Goal: Task Accomplishment & Management: Complete application form

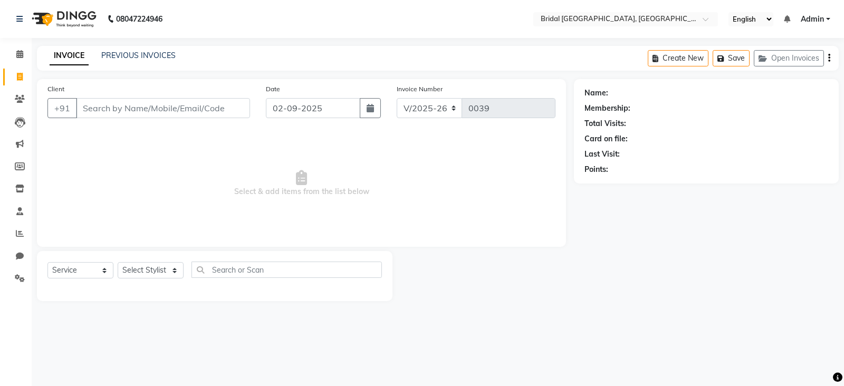
select select "8752"
select select "service"
click at [123, 51] on link "PREVIOUS INVOICES" at bounding box center [138, 55] width 74 height 9
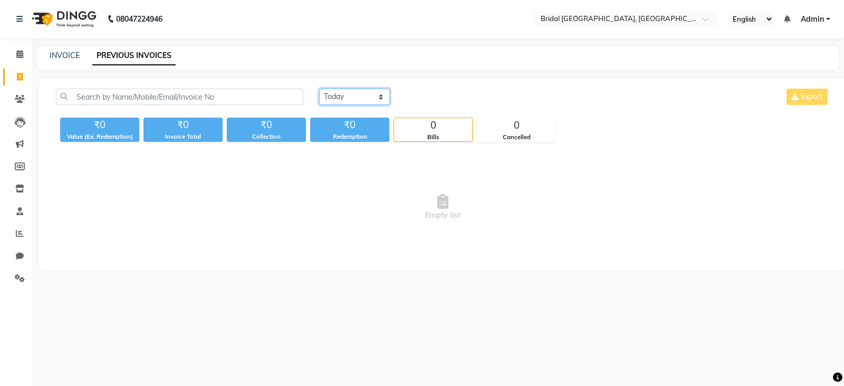
click at [341, 102] on select "[DATE] [DATE] Custom Range" at bounding box center [354, 97] width 71 height 16
select select "[DATE]"
click at [319, 89] on select "[DATE] [DATE] Custom Range" at bounding box center [354, 97] width 71 height 16
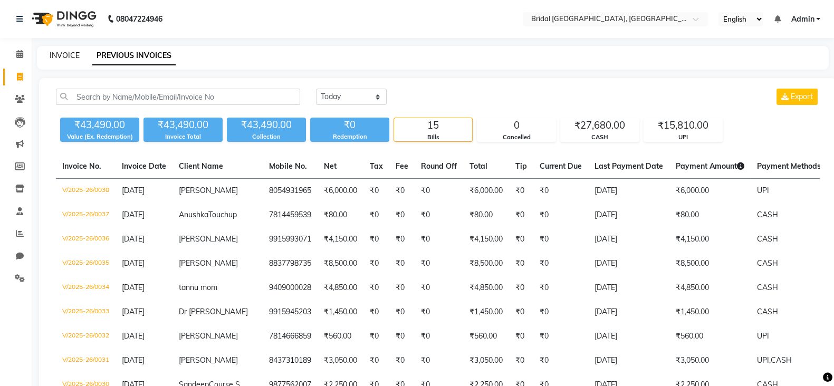
click at [55, 56] on link "INVOICE" at bounding box center [65, 55] width 30 height 9
select select "service"
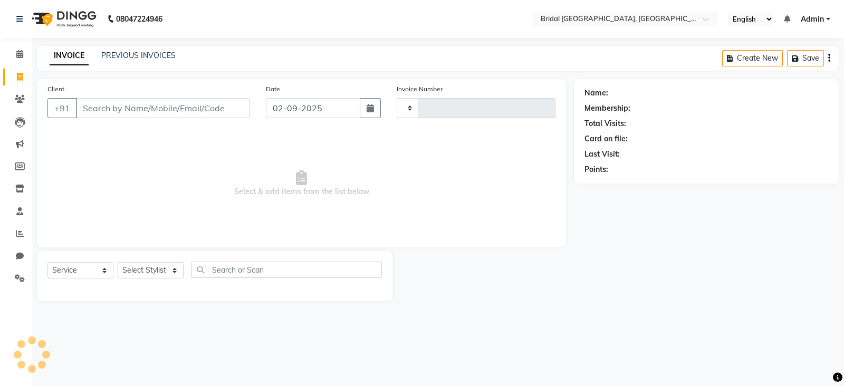
type input "0039"
select select "8752"
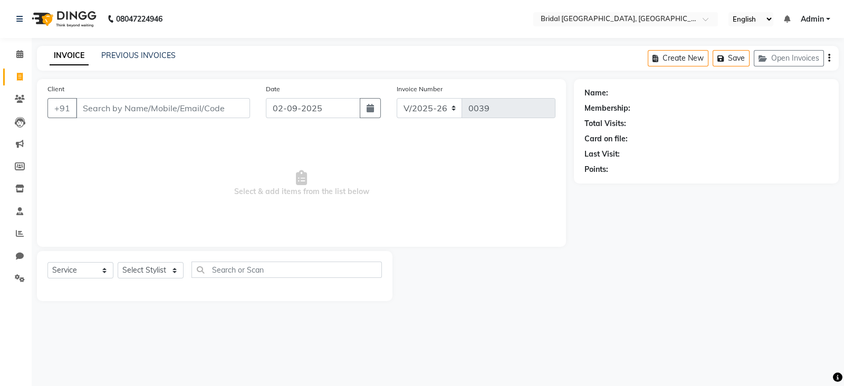
click at [55, 56] on link "INVOICE" at bounding box center [69, 55] width 39 height 19
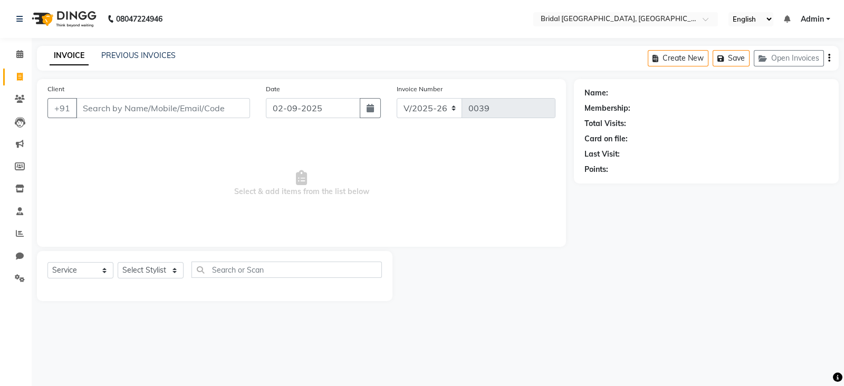
click at [55, 56] on link "INVOICE" at bounding box center [69, 55] width 39 height 19
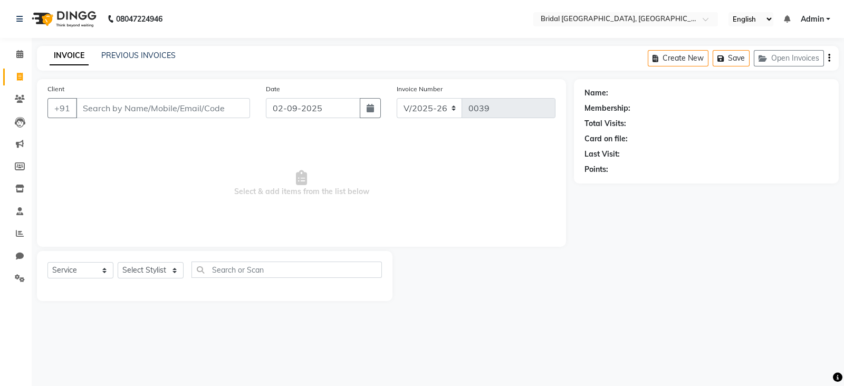
click at [55, 56] on link "INVOICE" at bounding box center [69, 55] width 39 height 19
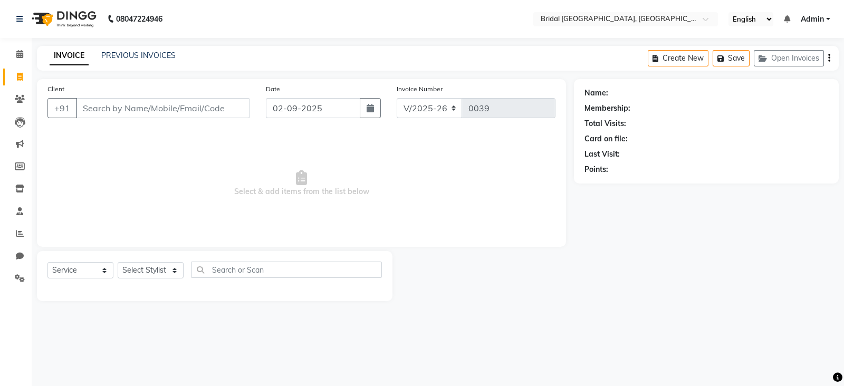
click at [55, 56] on link "INVOICE" at bounding box center [69, 55] width 39 height 19
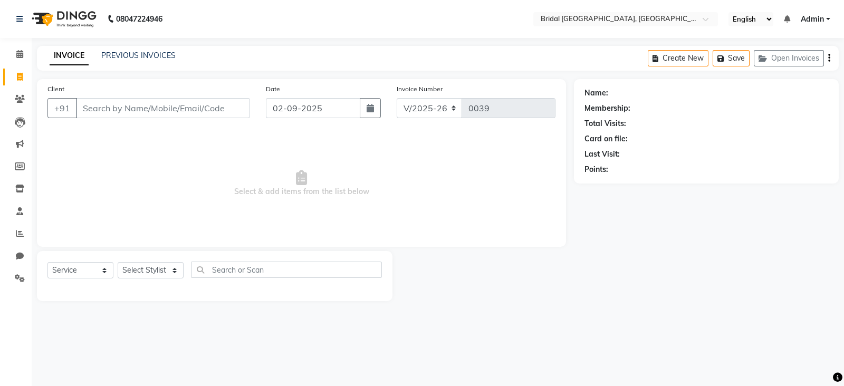
click at [55, 56] on link "INVOICE" at bounding box center [69, 55] width 39 height 19
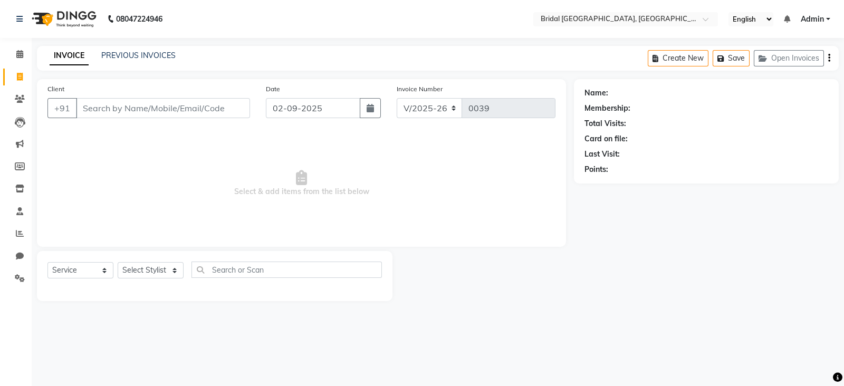
click at [55, 56] on link "INVOICE" at bounding box center [69, 55] width 39 height 19
click at [84, 60] on link "INVOICE" at bounding box center [69, 55] width 39 height 19
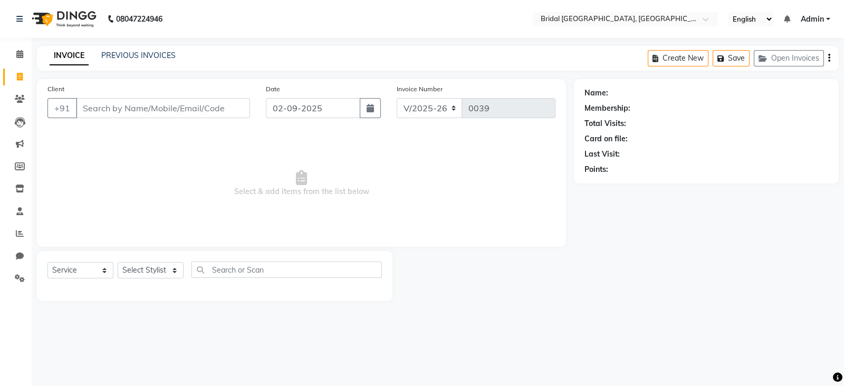
click at [84, 60] on link "INVOICE" at bounding box center [69, 55] width 39 height 19
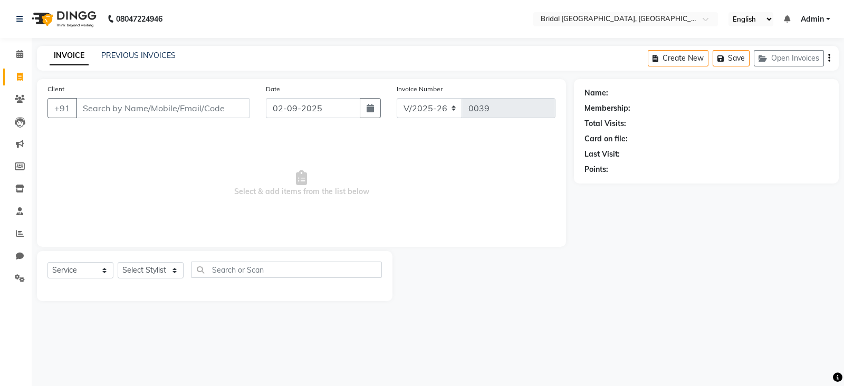
click at [84, 60] on link "INVOICE" at bounding box center [69, 55] width 39 height 19
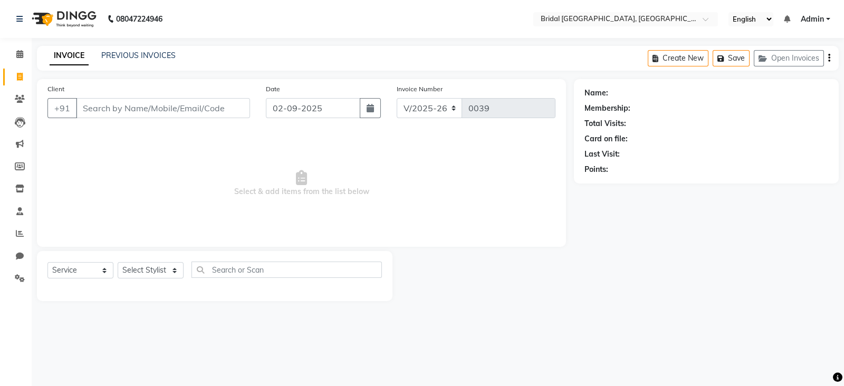
click at [84, 60] on link "INVOICE" at bounding box center [69, 55] width 39 height 19
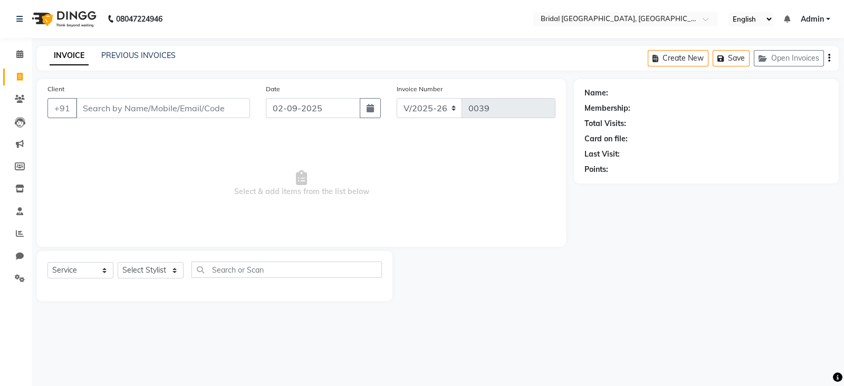
click at [84, 60] on link "INVOICE" at bounding box center [69, 55] width 39 height 19
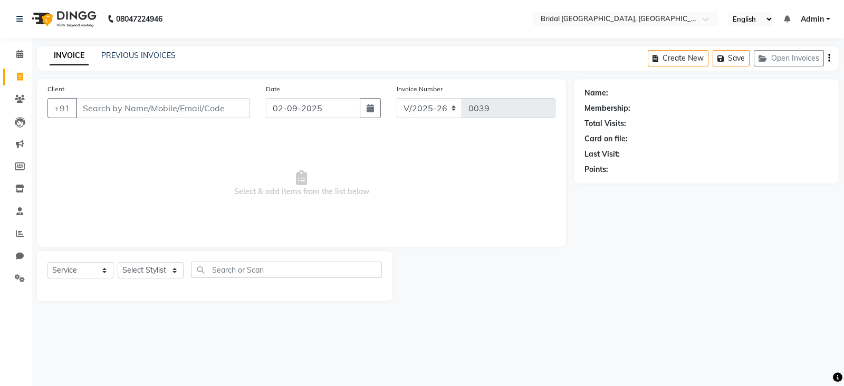
click at [84, 60] on link "INVOICE" at bounding box center [69, 55] width 39 height 19
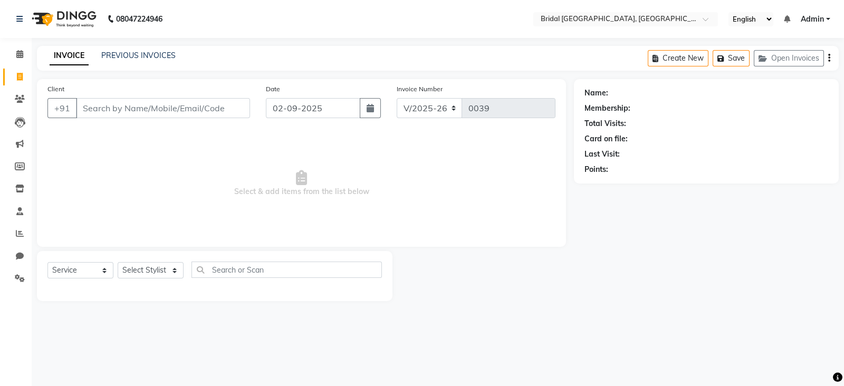
click at [84, 60] on link "INVOICE" at bounding box center [69, 55] width 39 height 19
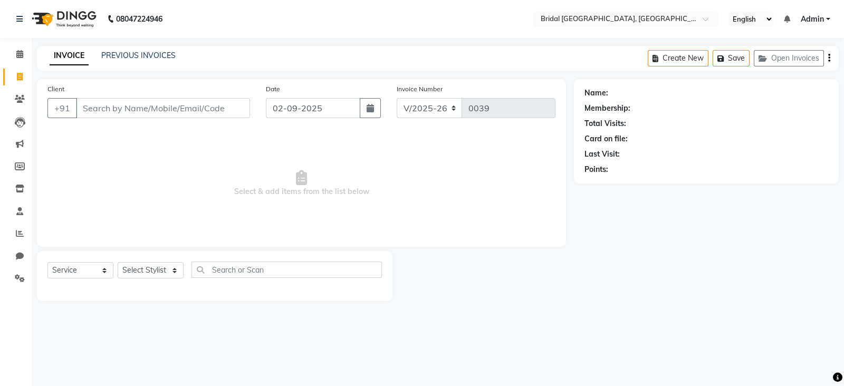
click at [84, 60] on link "INVOICE" at bounding box center [69, 55] width 39 height 19
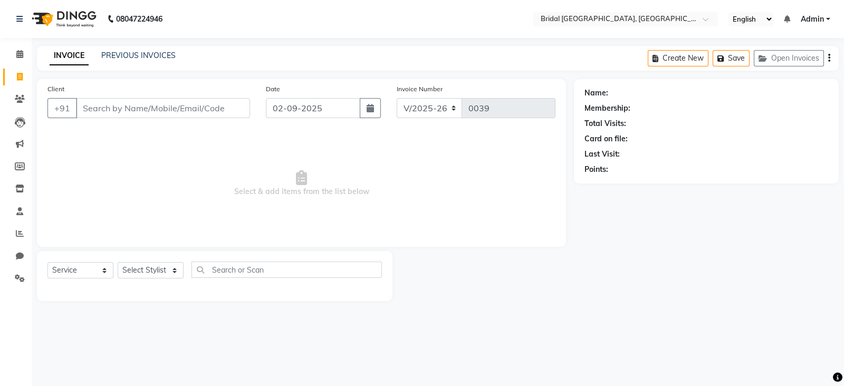
click at [84, 60] on link "INVOICE" at bounding box center [69, 55] width 39 height 19
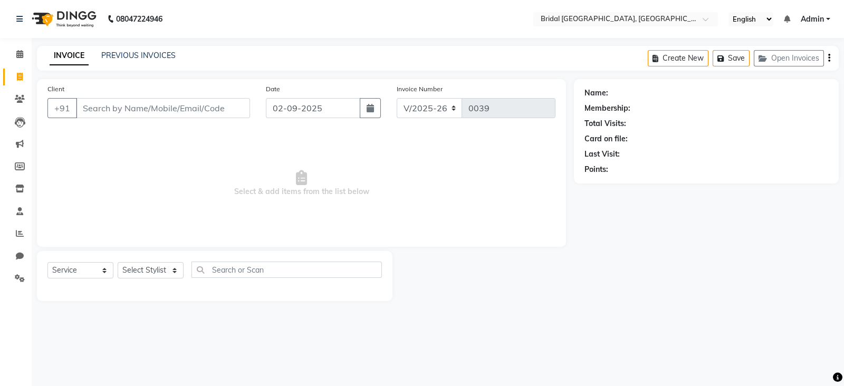
click at [84, 60] on link "INVOICE" at bounding box center [69, 55] width 39 height 19
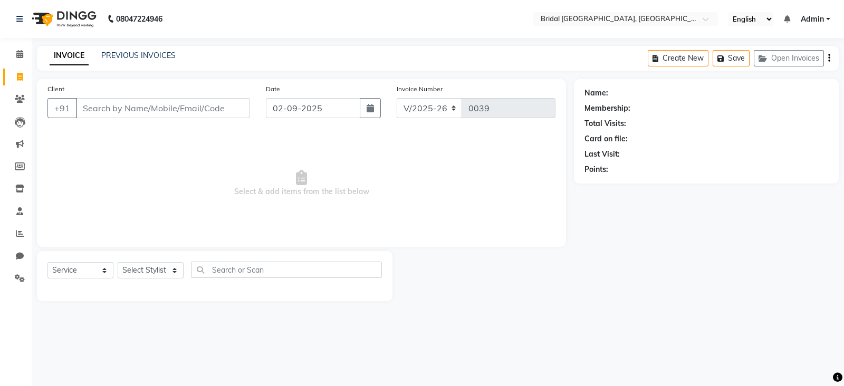
click at [84, 60] on link "INVOICE" at bounding box center [69, 55] width 39 height 19
click at [4, 368] on div "Calendar Invoice Clients Leads Marketing Members Inventory Staff Reports Chat S…" at bounding box center [71, 200] width 142 height 340
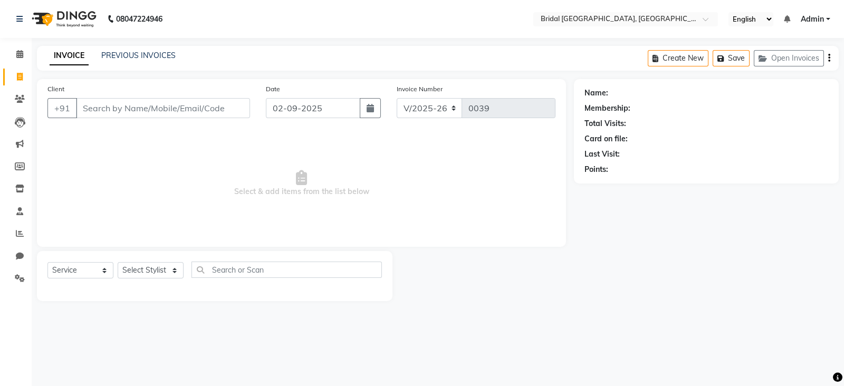
click at [4, 368] on div "Calendar Invoice Clients Leads Marketing Members Inventory Staff Reports Chat S…" at bounding box center [71, 200] width 142 height 340
click at [25, 370] on div "Calendar Invoice Clients Leads Marketing Members Inventory Staff Reports Chat S…" at bounding box center [71, 200] width 142 height 340
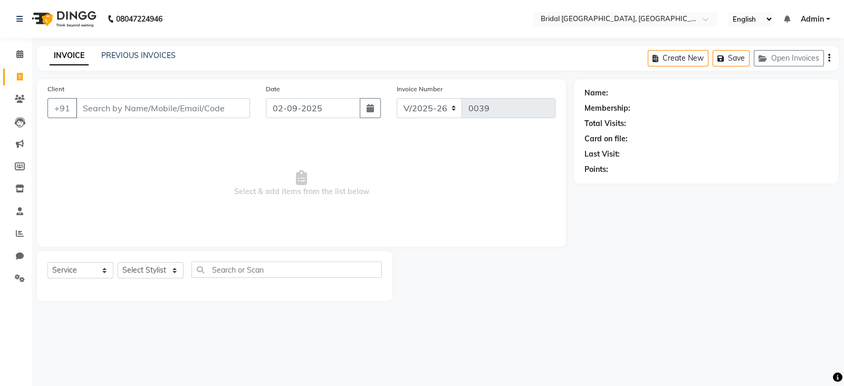
click at [25, 370] on div "Calendar Invoice Clients Leads Marketing Members Inventory Staff Reports Chat S…" at bounding box center [71, 200] width 142 height 340
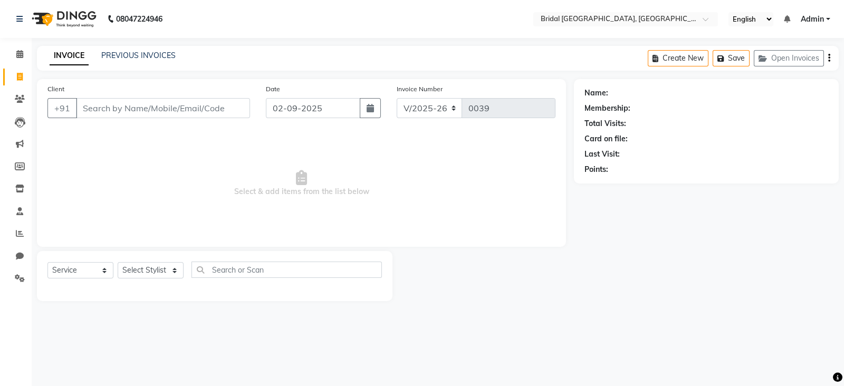
click at [25, 370] on div "Calendar Invoice Clients Leads Marketing Members Inventory Staff Reports Chat S…" at bounding box center [71, 200] width 142 height 340
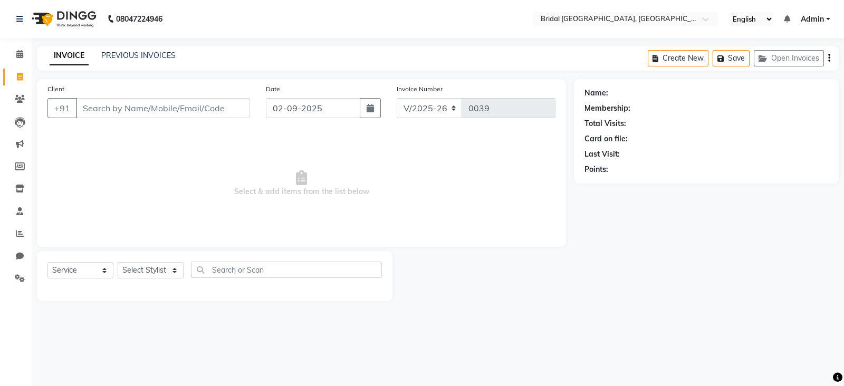
click at [25, 370] on div "Calendar Invoice Clients Leads Marketing Members Inventory Staff Reports Chat S…" at bounding box center [71, 200] width 142 height 340
click at [25, 370] on div at bounding box center [32, 355] width 32 height 32
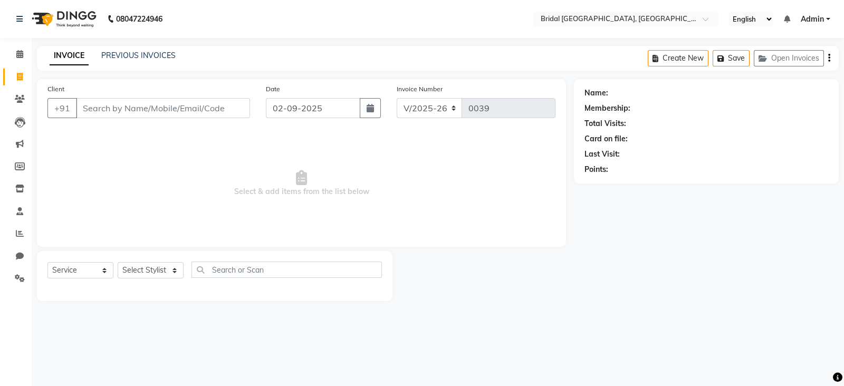
click at [25, 370] on div "Calendar Invoice Clients Leads Marketing Members Inventory Staff Reports Chat S…" at bounding box center [71, 200] width 142 height 340
drag, startPoint x: 25, startPoint y: 370, endPoint x: 33, endPoint y: 370, distance: 8.4
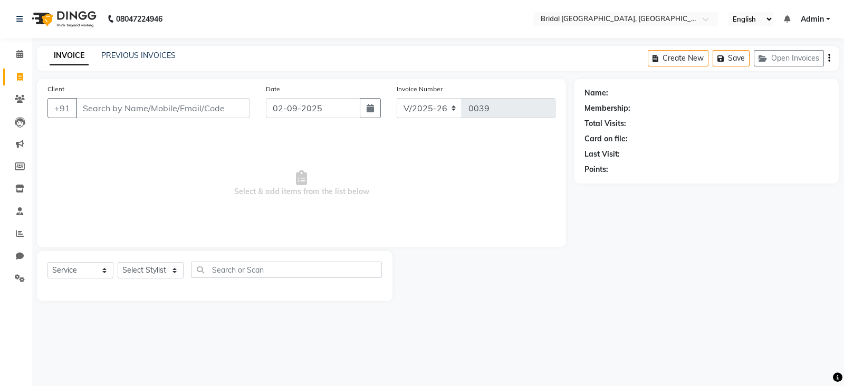
click at [33, 370] on div "08047224946 Select Location × Bridal [GEOGRAPHIC_DATA], [GEOGRAPHIC_DATA] Engli…" at bounding box center [422, 193] width 844 height 386
click at [33, 370] on div at bounding box center [32, 355] width 32 height 32
click at [33, 370] on div "08047224946 Select Location × Bridal [GEOGRAPHIC_DATA], [GEOGRAPHIC_DATA] Engli…" at bounding box center [422, 193] width 844 height 386
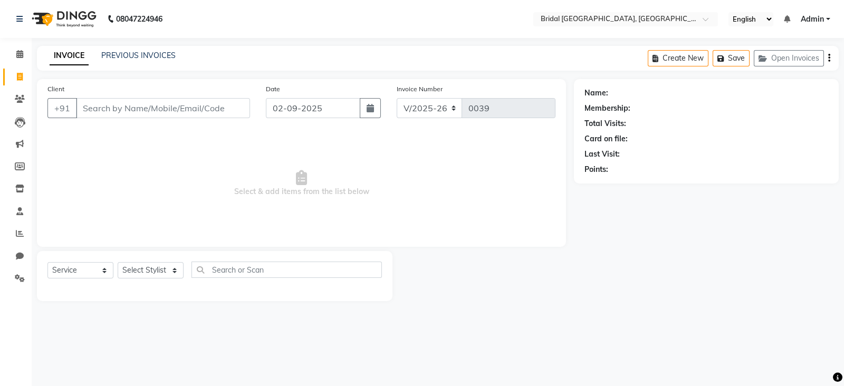
click at [33, 370] on div "08047224946 Select Location × Bridal [GEOGRAPHIC_DATA], [GEOGRAPHIC_DATA] Engli…" at bounding box center [422, 193] width 844 height 386
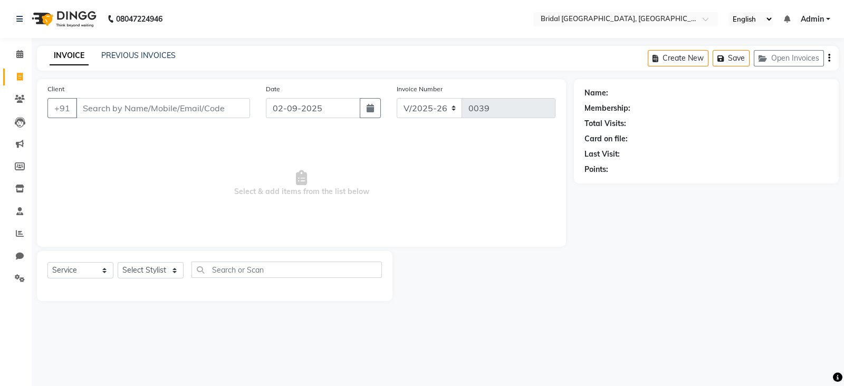
click at [33, 370] on div "08047224946 Select Location × Bridal [GEOGRAPHIC_DATA], [GEOGRAPHIC_DATA] Engli…" at bounding box center [422, 193] width 844 height 386
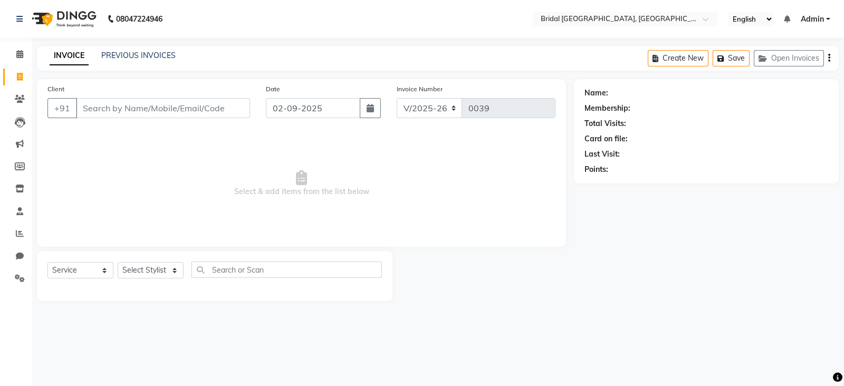
click at [33, 370] on div "08047224946 Select Location × Bridal [GEOGRAPHIC_DATA], [GEOGRAPHIC_DATA] Engli…" at bounding box center [422, 193] width 844 height 386
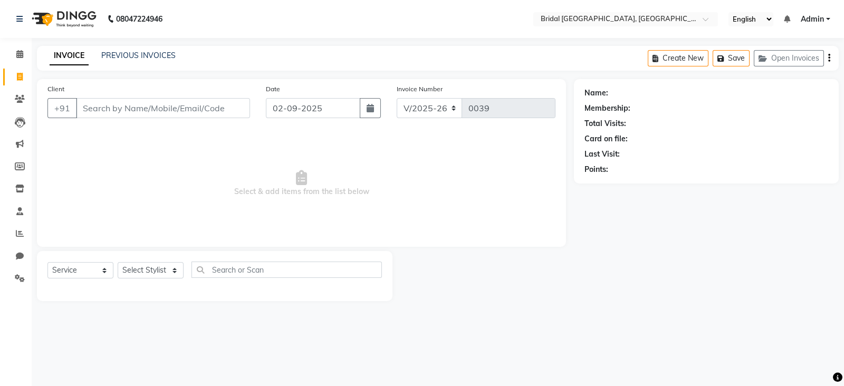
click at [33, 370] on div "08047224946 Select Location × Bridal [GEOGRAPHIC_DATA], [GEOGRAPHIC_DATA] Engli…" at bounding box center [422, 193] width 844 height 386
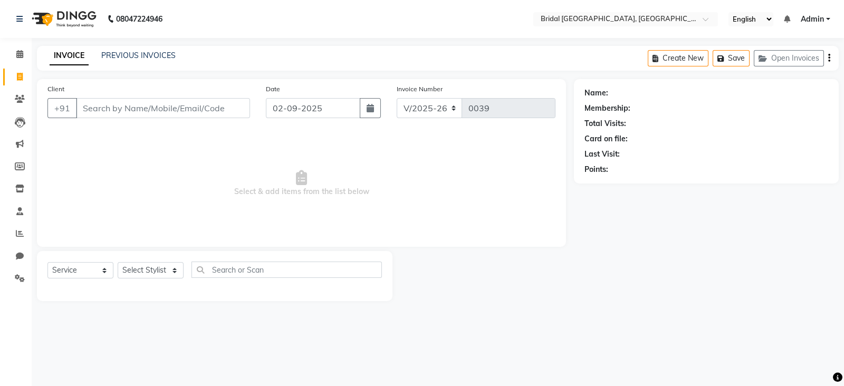
click at [33, 370] on div "08047224946 Select Location × Bridal [GEOGRAPHIC_DATA], [GEOGRAPHIC_DATA] Engli…" at bounding box center [422, 193] width 844 height 386
click at [33, 370] on div at bounding box center [32, 355] width 32 height 32
click at [32, 369] on div at bounding box center [32, 369] width 1 height 1
click at [33, 370] on div "08047224946 Select Location × Bridal [GEOGRAPHIC_DATA], [GEOGRAPHIC_DATA] Engli…" at bounding box center [422, 193] width 844 height 386
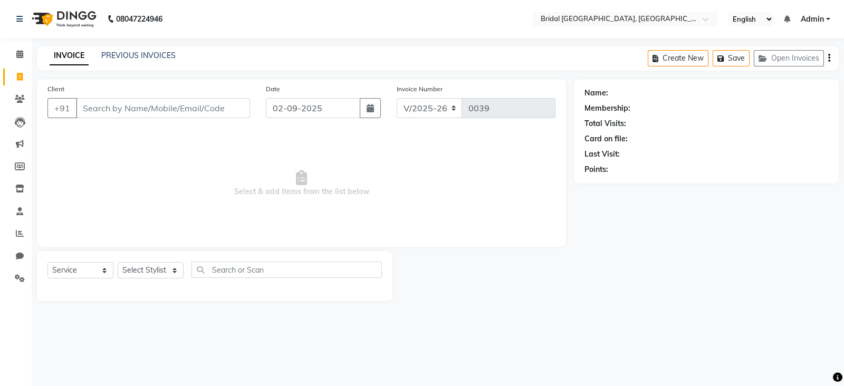
click at [33, 370] on div "08047224946 Select Location × Bridal [GEOGRAPHIC_DATA], [GEOGRAPHIC_DATA] Engli…" at bounding box center [422, 193] width 844 height 386
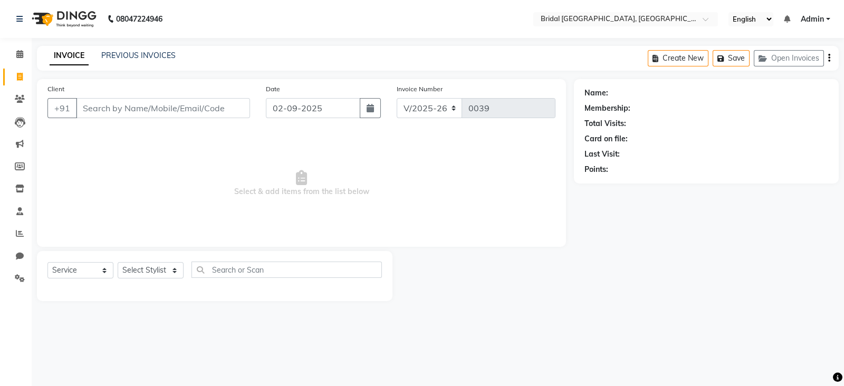
click at [33, 370] on div "08047224946 Select Location × Bridal [GEOGRAPHIC_DATA], [GEOGRAPHIC_DATA] Engli…" at bounding box center [422, 193] width 844 height 386
click at [33, 370] on div at bounding box center [32, 355] width 32 height 32
click at [33, 370] on div "08047224946 Select Location × Bridal [GEOGRAPHIC_DATA], [GEOGRAPHIC_DATA] Engli…" at bounding box center [422, 193] width 844 height 386
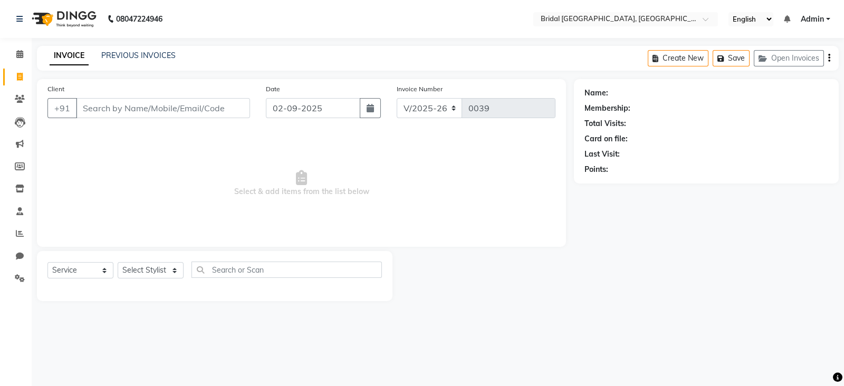
click at [33, 370] on div "08047224946 Select Location × Bridal [GEOGRAPHIC_DATA], [GEOGRAPHIC_DATA] Engli…" at bounding box center [422, 193] width 844 height 386
click at [32, 370] on div "08047224946 Select Location × Bridal [GEOGRAPHIC_DATA], [GEOGRAPHIC_DATA] Engli…" at bounding box center [422, 193] width 844 height 386
click at [29, 373] on aside "Calendar Invoice Clients Leads Marketing Members Inventory Staff Reports Chat S…" at bounding box center [16, 193] width 32 height 386
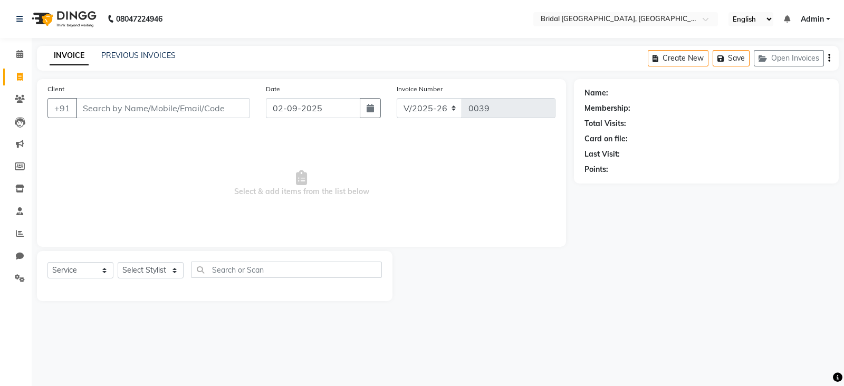
click at [29, 373] on aside "Calendar Invoice Clients Leads Marketing Members Inventory Staff Reports Chat S…" at bounding box center [16, 193] width 32 height 386
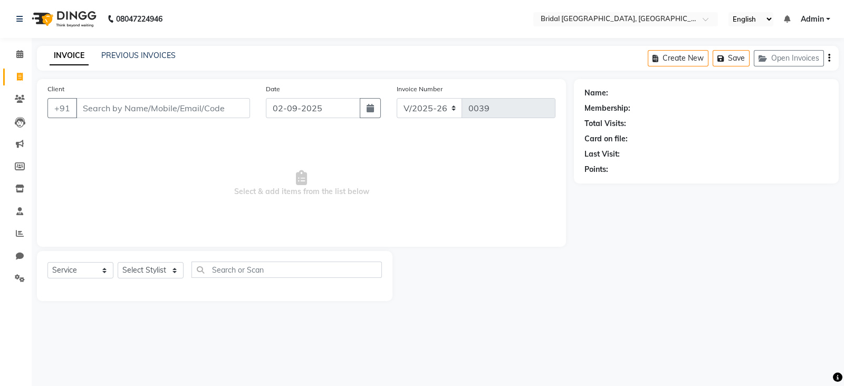
click at [29, 373] on aside "Calendar Invoice Clients Leads Marketing Members Inventory Staff Reports Chat S…" at bounding box center [16, 193] width 32 height 386
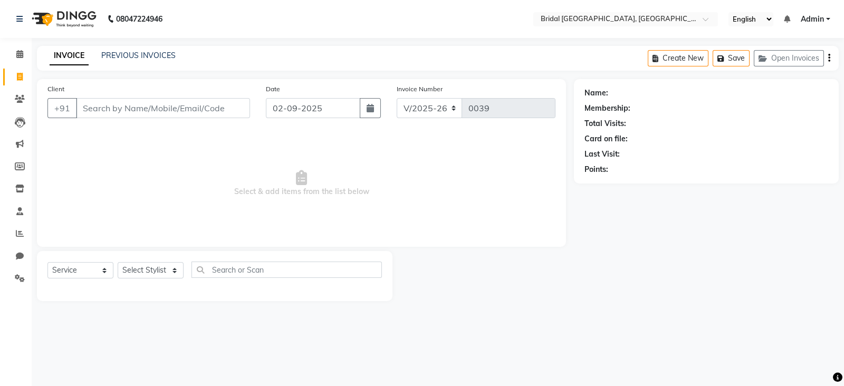
click at [24, 364] on div "Calendar Invoice Clients Leads Marketing Members Inventory Staff Reports Chat S…" at bounding box center [71, 200] width 142 height 340
click at [153, 106] on input "Client" at bounding box center [163, 108] width 174 height 20
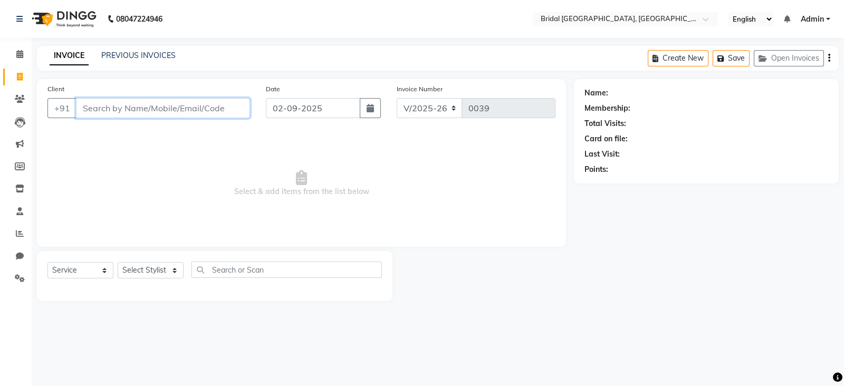
click at [153, 106] on input "Client" at bounding box center [163, 108] width 174 height 20
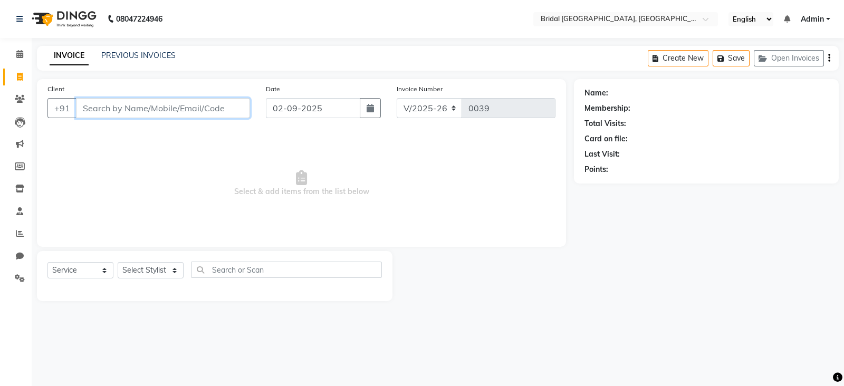
click at [153, 106] on input "Client" at bounding box center [163, 108] width 174 height 20
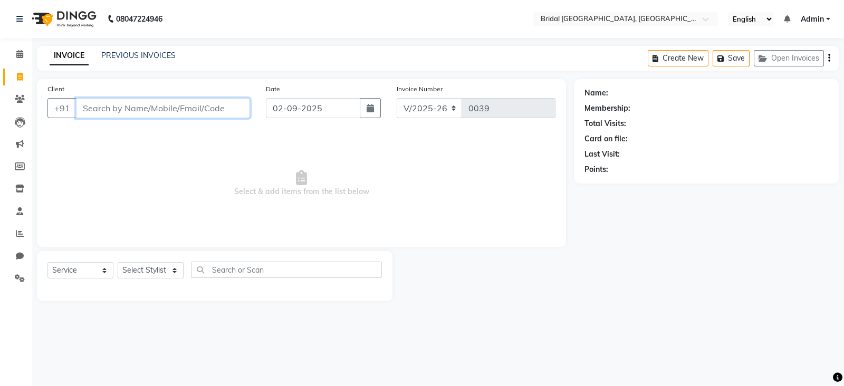
click at [153, 106] on input "Client" at bounding box center [163, 108] width 174 height 20
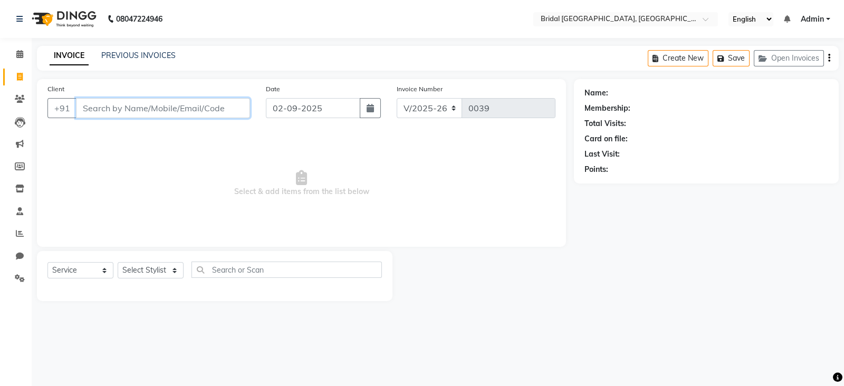
click at [153, 106] on input "Client" at bounding box center [163, 108] width 174 height 20
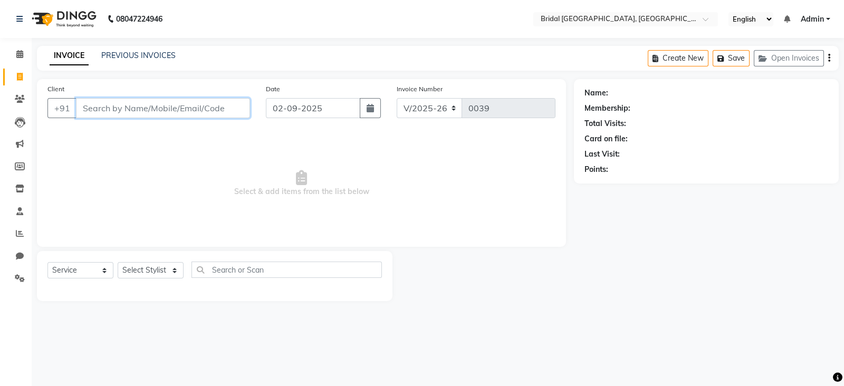
click at [153, 106] on input "Client" at bounding box center [163, 108] width 174 height 20
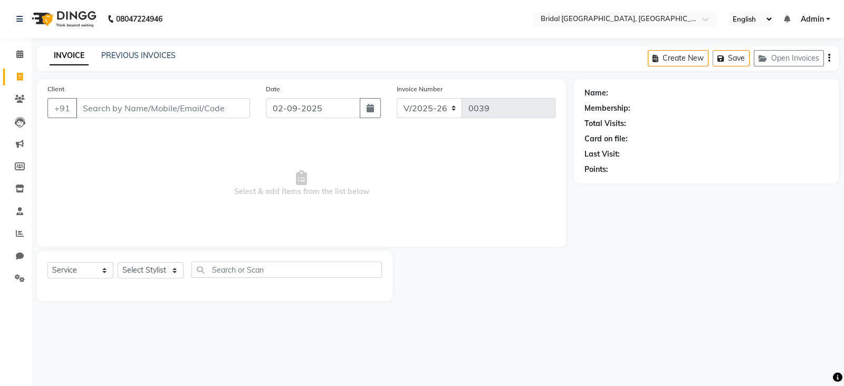
click at [116, 88] on div "Client +91" at bounding box center [149, 104] width 218 height 43
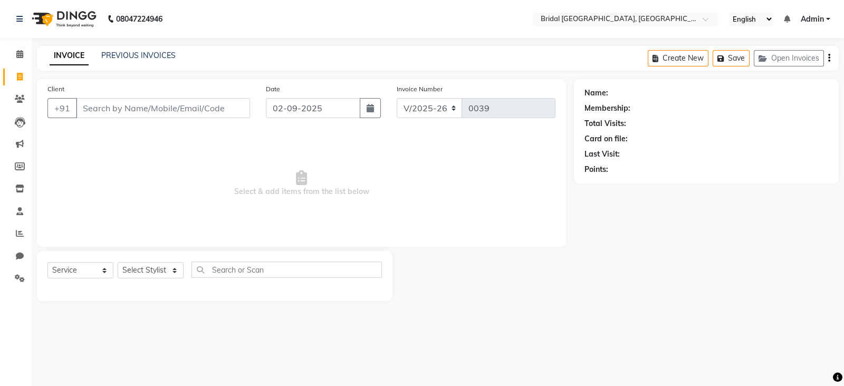
click at [116, 88] on div "Client +91" at bounding box center [149, 104] width 218 height 43
click at [127, 101] on input "Client" at bounding box center [163, 108] width 174 height 20
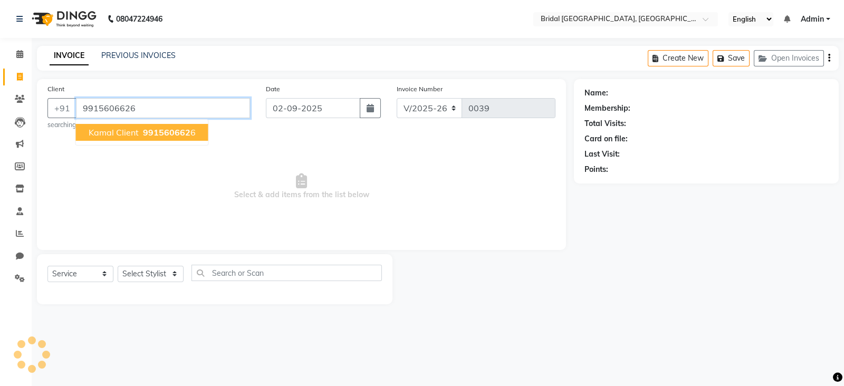
type input "9915606626"
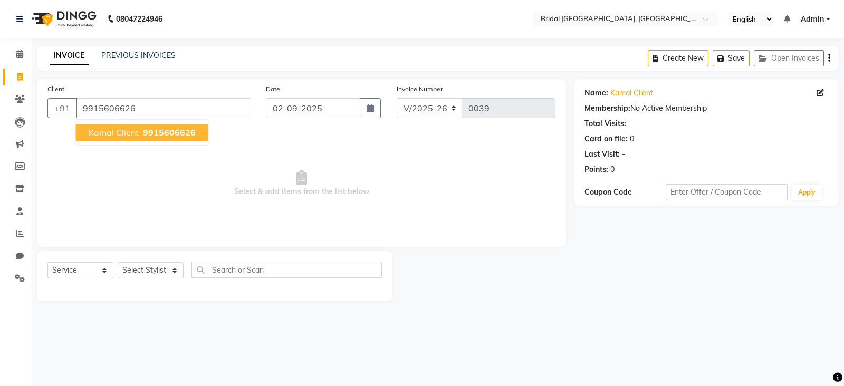
click at [184, 134] on span "9915606626" at bounding box center [169, 132] width 53 height 11
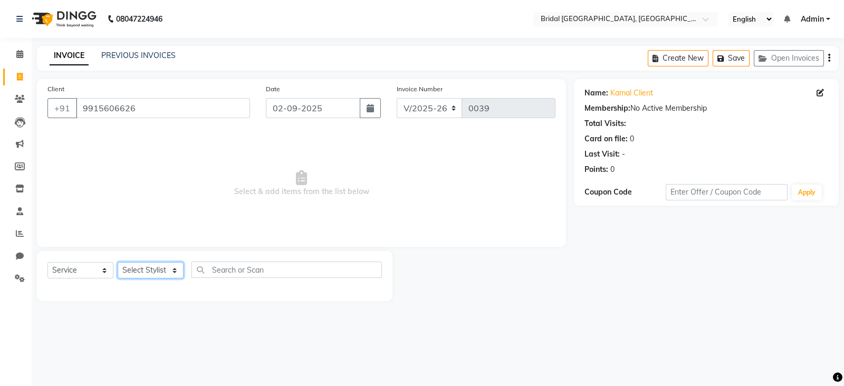
click at [172, 272] on select "Select Stylist [PERSON_NAME] Anim [PERSON_NAME] [PERSON_NAME] [PERSON_NAME] gau…" at bounding box center [151, 270] width 66 height 16
click at [156, 272] on select "Select Stylist [PERSON_NAME] Anim [PERSON_NAME] [PERSON_NAME] [PERSON_NAME] gau…" at bounding box center [151, 270] width 66 height 16
select select "90142"
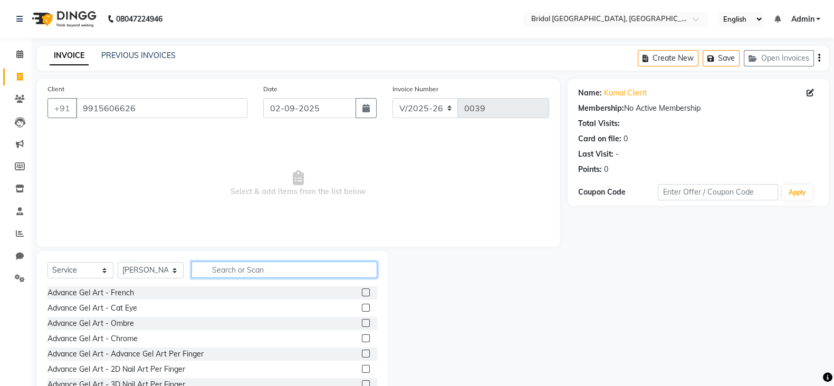
click at [300, 263] on input "text" at bounding box center [284, 270] width 186 height 16
type input "h"
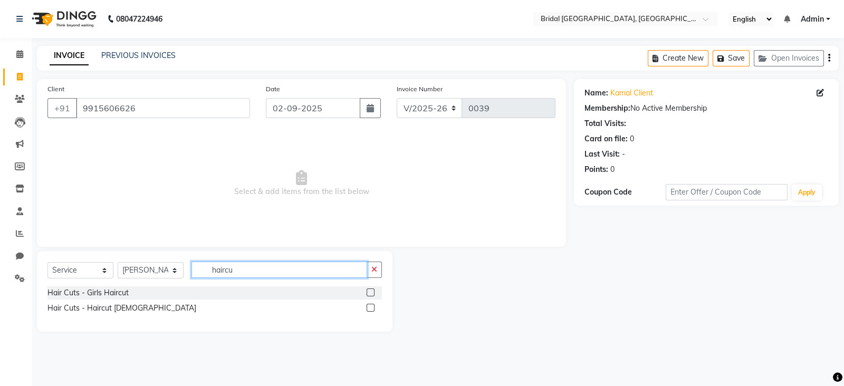
type input "haircu"
click at [367, 308] on label at bounding box center [371, 308] width 8 height 8
click at [367, 308] on input "checkbox" at bounding box center [370, 308] width 7 height 7
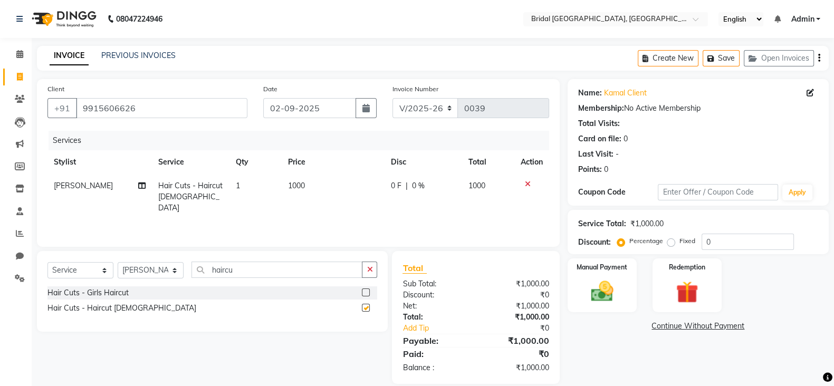
checkbox input "false"
click at [176, 273] on select "Select Stylist [PERSON_NAME] Anim [PERSON_NAME] [PERSON_NAME] [PERSON_NAME] gau…" at bounding box center [151, 270] width 66 height 16
select select "90144"
click at [244, 273] on input "haircu" at bounding box center [276, 270] width 171 height 16
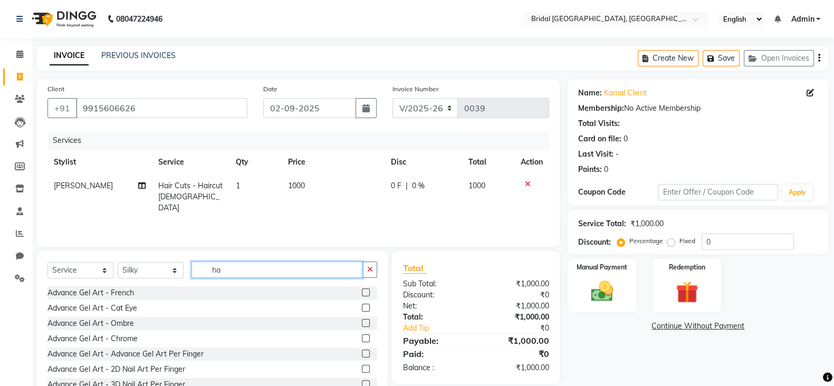
type input "h"
type input "thread"
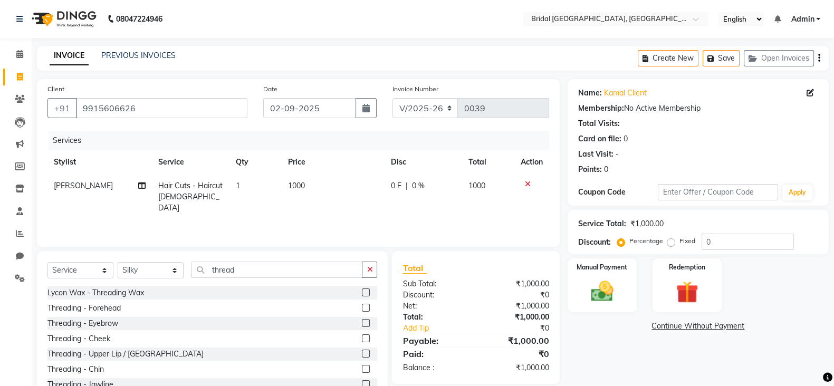
click at [362, 326] on label at bounding box center [366, 323] width 8 height 8
click at [362, 326] on input "checkbox" at bounding box center [365, 323] width 7 height 7
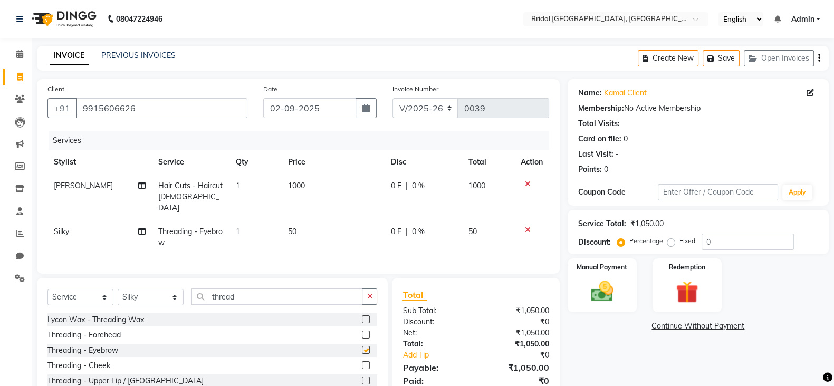
checkbox input "false"
click at [362, 335] on label at bounding box center [366, 335] width 8 height 8
click at [362, 335] on input "checkbox" at bounding box center [365, 335] width 7 height 7
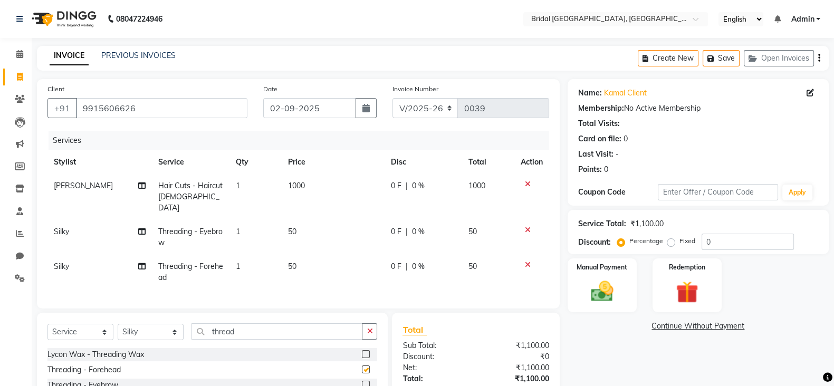
checkbox input "false"
click at [675, 244] on div "Fixed" at bounding box center [682, 241] width 26 height 13
click at [679, 238] on label "Fixed" at bounding box center [687, 240] width 16 height 9
click at [671, 238] on input "Fixed" at bounding box center [672, 240] width 7 height 7
radio input "true"
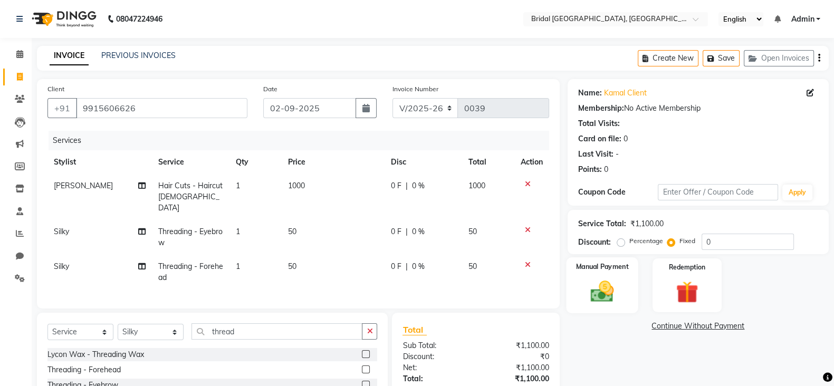
click at [611, 292] on img at bounding box center [601, 291] width 37 height 26
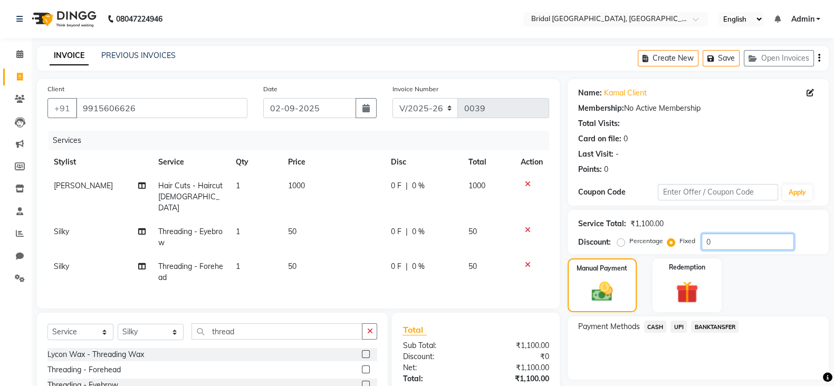
click at [728, 245] on input "0" at bounding box center [747, 242] width 92 height 16
type input "420"
click at [819, 59] on icon "button" at bounding box center [819, 58] width 2 height 1
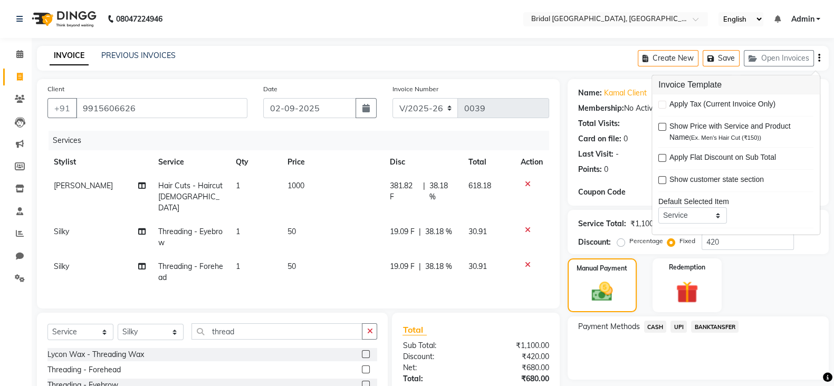
click at [784, 276] on div "Manual Payment Redemption" at bounding box center [698, 285] width 277 height 54
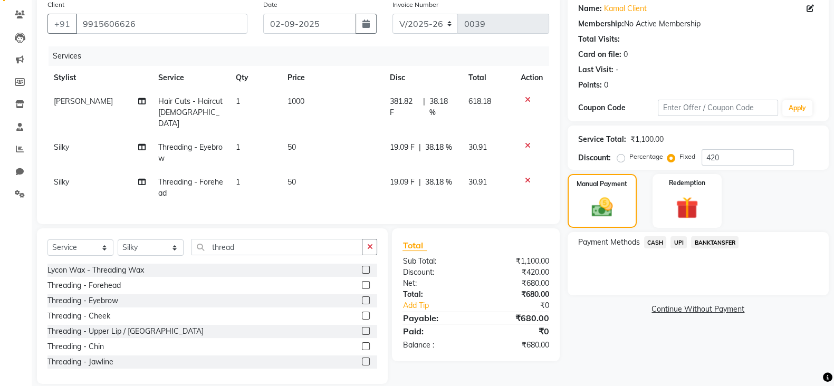
scroll to position [98, 0]
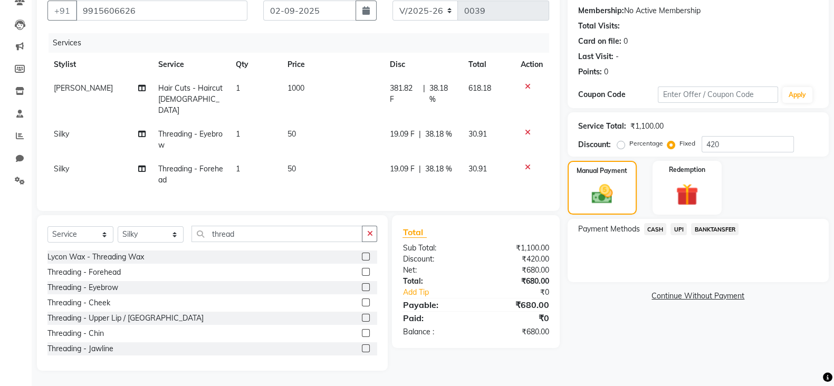
click at [680, 230] on span "UPI" at bounding box center [678, 229] width 16 height 12
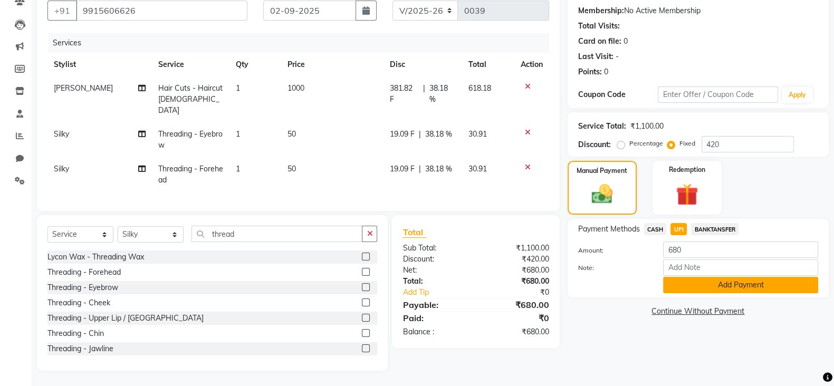
click at [692, 288] on button "Add Payment" at bounding box center [740, 285] width 155 height 16
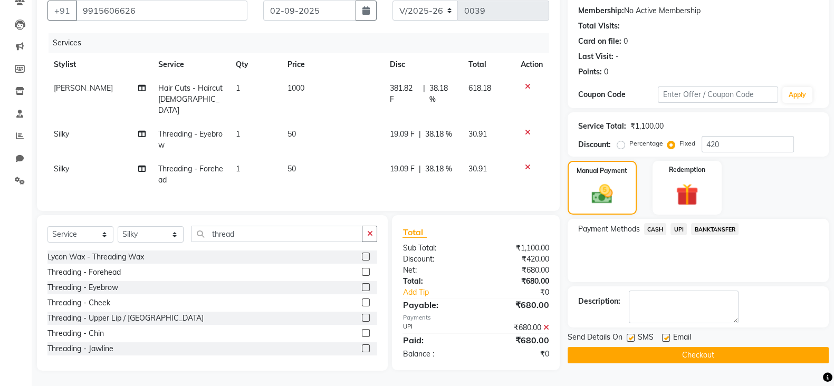
click at [632, 341] on div at bounding box center [630, 339] width 7 height 11
click at [631, 339] on label at bounding box center [631, 338] width 8 height 8
click at [631, 339] on input "checkbox" at bounding box center [630, 338] width 7 height 7
checkbox input "false"
click at [666, 339] on label at bounding box center [666, 338] width 8 height 8
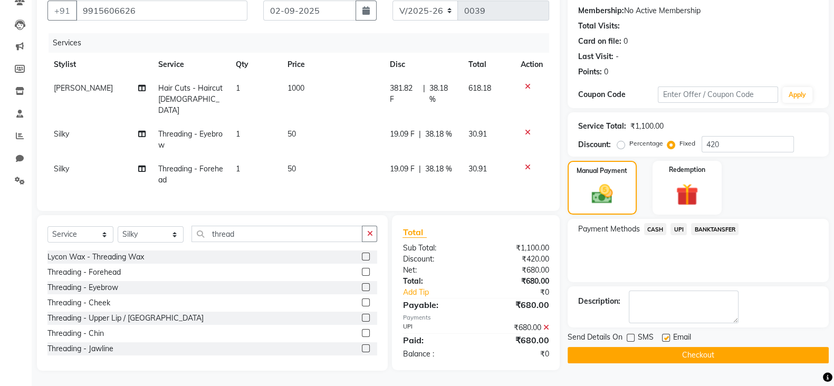
click at [666, 339] on input "checkbox" at bounding box center [665, 338] width 7 height 7
checkbox input "false"
click at [679, 359] on button "Checkout" at bounding box center [697, 355] width 261 height 16
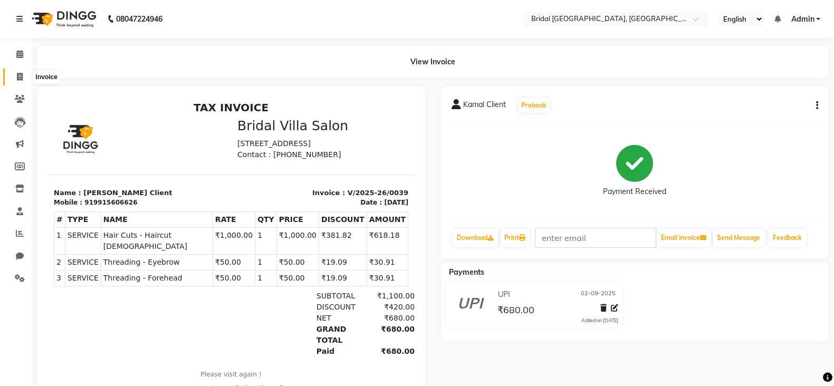
click at [20, 73] on icon at bounding box center [20, 77] width 6 height 8
select select "8752"
select select "service"
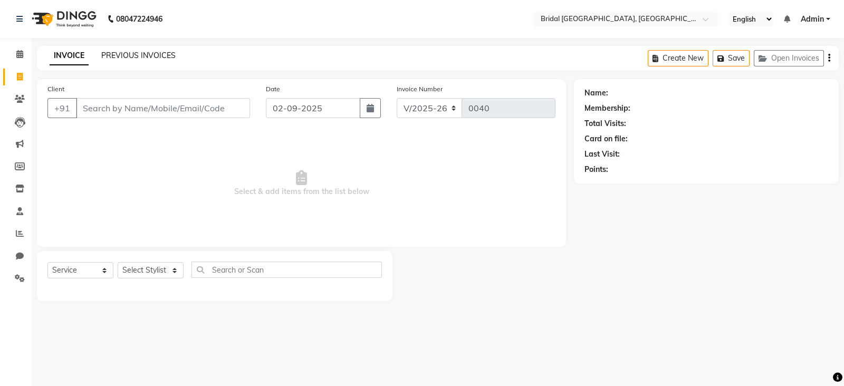
drag, startPoint x: 161, startPoint y: 61, endPoint x: 162, endPoint y: 55, distance: 5.4
click at [162, 55] on div "PREVIOUS INVOICES" at bounding box center [138, 55] width 74 height 11
click at [162, 55] on link "PREVIOUS INVOICES" at bounding box center [138, 55] width 74 height 9
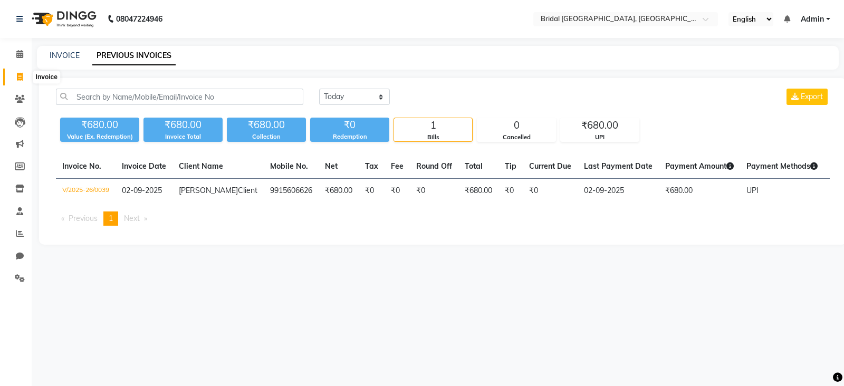
click at [17, 77] on icon at bounding box center [20, 77] width 6 height 8
select select "8752"
select select "service"
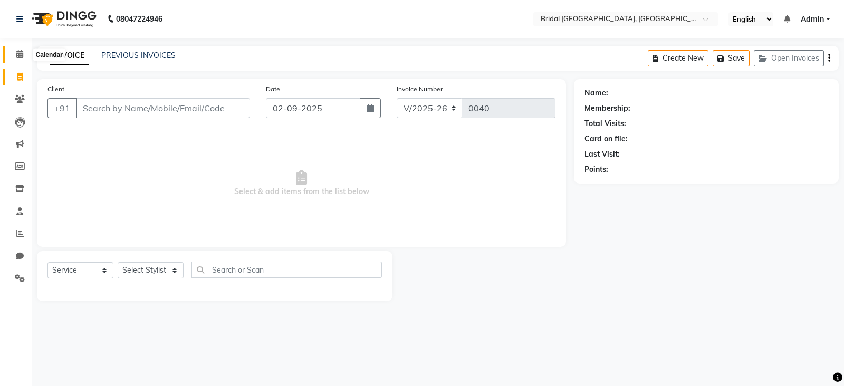
click at [20, 56] on icon at bounding box center [19, 54] width 7 height 8
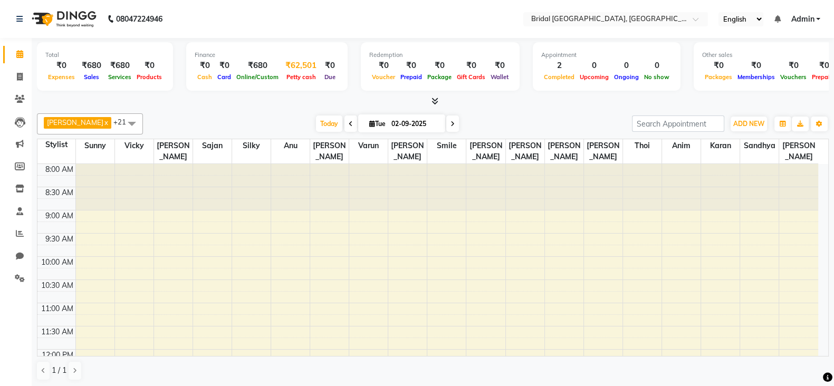
click at [303, 68] on div "₹62,501" at bounding box center [301, 66] width 40 height 12
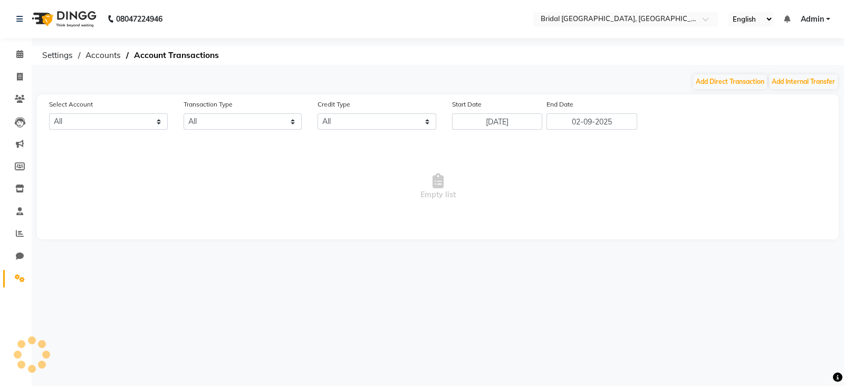
select select "8044"
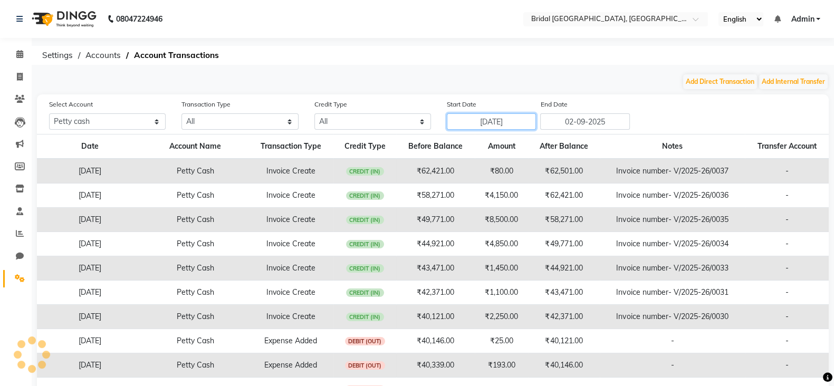
click at [521, 124] on input "[DATE]" at bounding box center [492, 121] width 90 height 16
select select "8"
select select "2025"
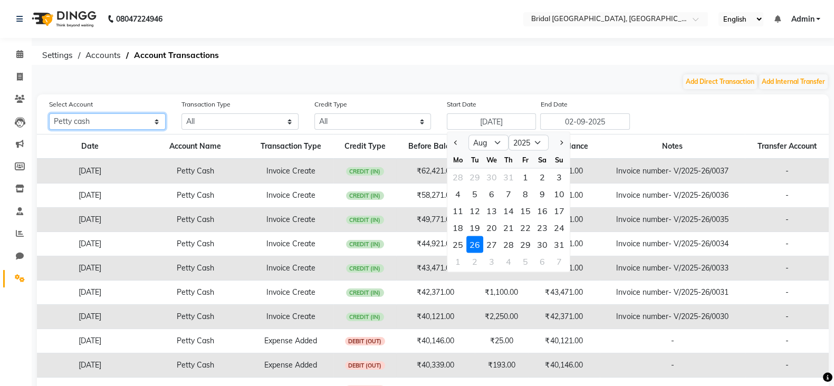
click at [156, 123] on select "All [PERSON_NAME] cash Default account" at bounding box center [107, 121] width 117 height 16
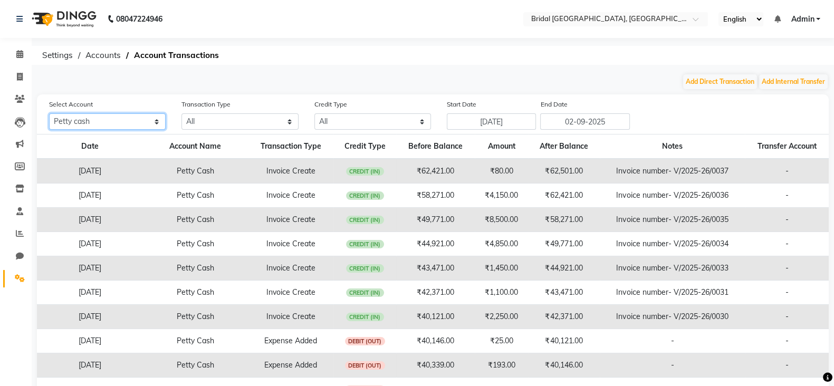
click at [156, 123] on select "All [PERSON_NAME] cash Default account" at bounding box center [107, 121] width 117 height 16
